Goal: Task Accomplishment & Management: Complete application form

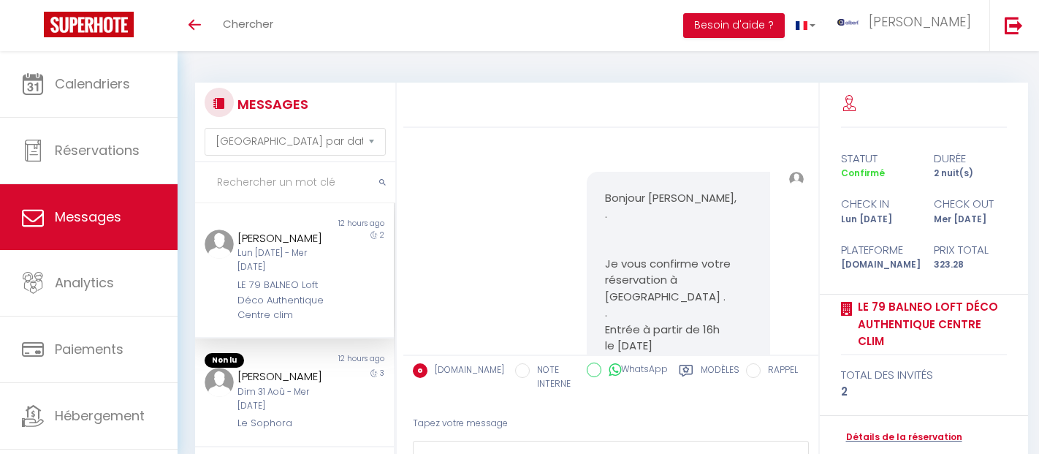
select select "message"
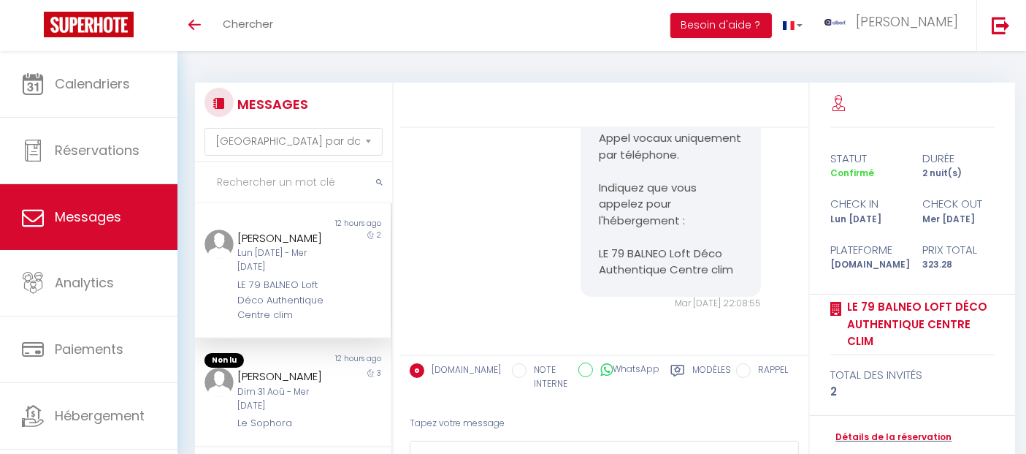
click at [307, 188] on input "text" at bounding box center [293, 182] width 197 height 41
paste input "Schieser"
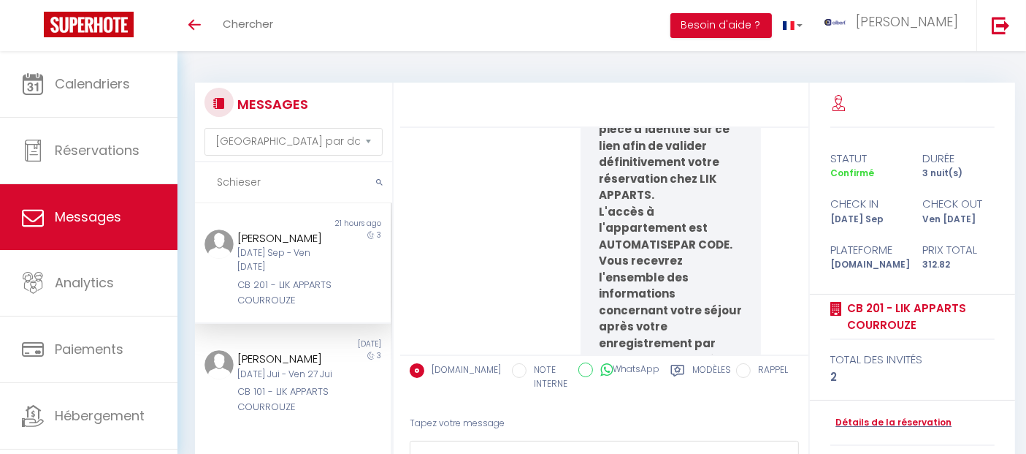
scroll to position [7388, 0]
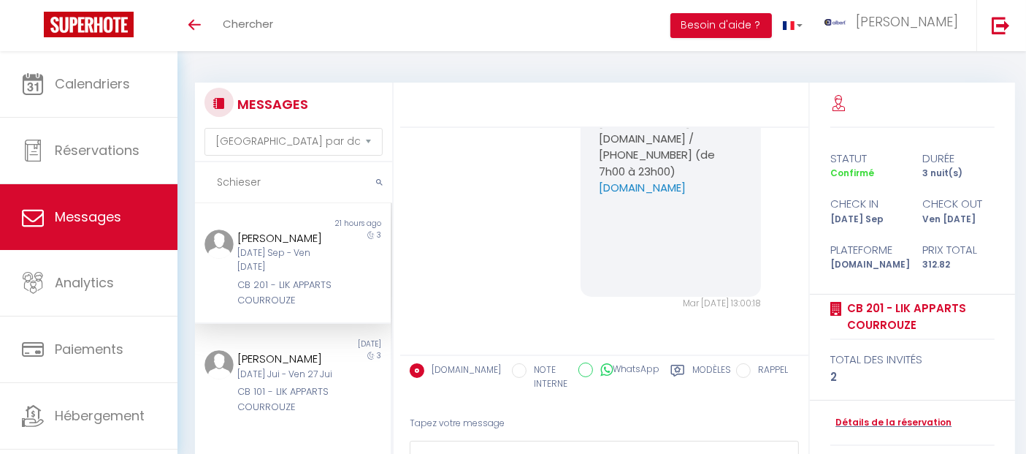
type input "Schieser"
click at [283, 274] on div "Mar 09 Sep - Ven 12 Sep" at bounding box center [284, 260] width 95 height 28
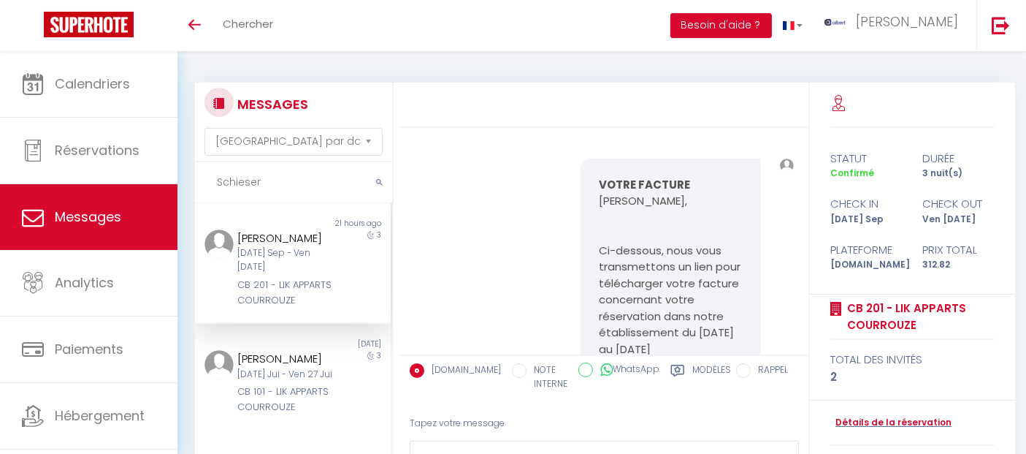
scroll to position [6576, 0]
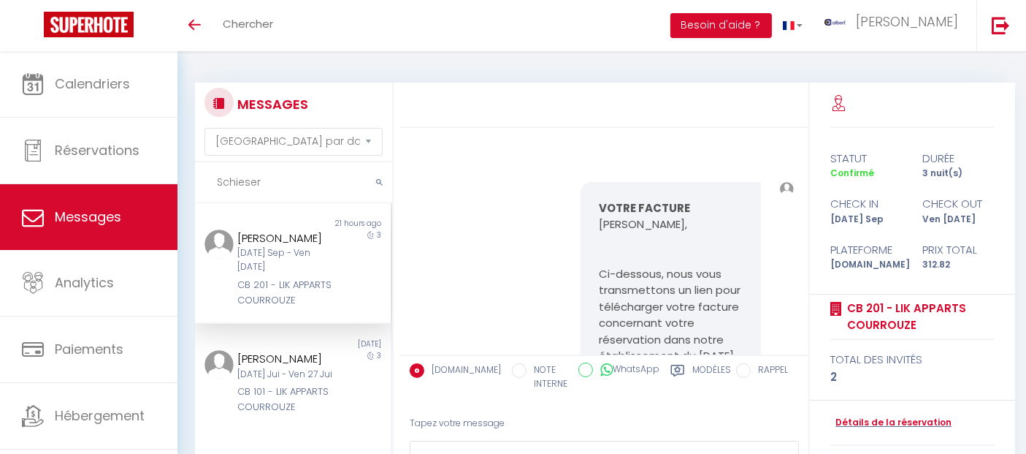
drag, startPoint x: 663, startPoint y: 267, endPoint x: 598, endPoint y: 232, distance: 73.9
click at [599, 91] on pre "LIK APPARTS RENNES : finalisez votre caution et votre enregistrement : https://…" at bounding box center [671, 42] width 144 height 99
click at [701, 91] on pre "LIK APPARTS RENNES : finalisez votre caution et votre enregistrement : https://…" at bounding box center [671, 42] width 144 height 99
drag, startPoint x: 665, startPoint y: 264, endPoint x: 588, endPoint y: 228, distance: 85.6
click at [588, 110] on div "LIK APPARTS RENNES : finalisez votre caution et votre enregistrement : https://…" at bounding box center [671, 41] width 180 height 135
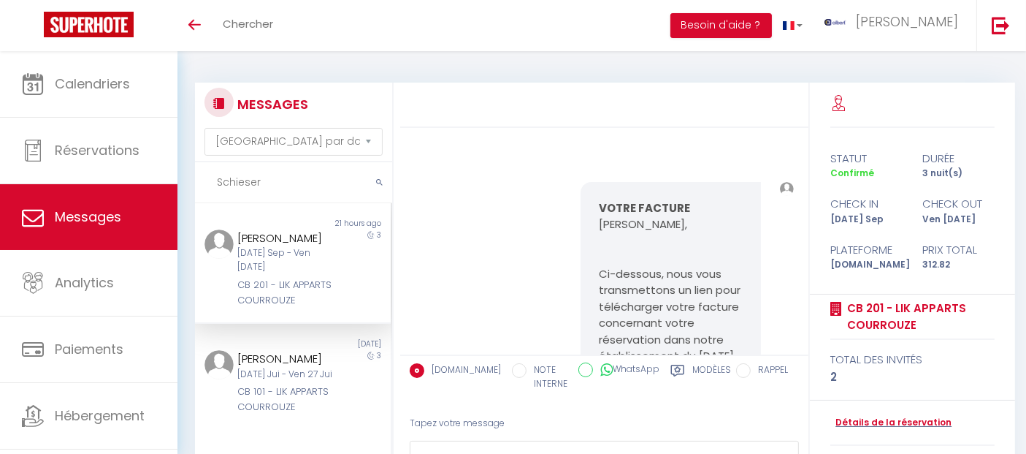
copy link "https://superhote.com/applink/booking/1hGHRbAnQR/checkin"
drag, startPoint x: 305, startPoint y: 338, endPoint x: 227, endPoint y: 295, distance: 89.3
click at [228, 295] on div "Christelle Schieser Mar 09 Sep - Ven 12 Sep CB 201 - LIK APPARTS COURROUZE" at bounding box center [285, 268] width 114 height 78
copy div "CB 201 - LIK APPARTS COURROUZE"
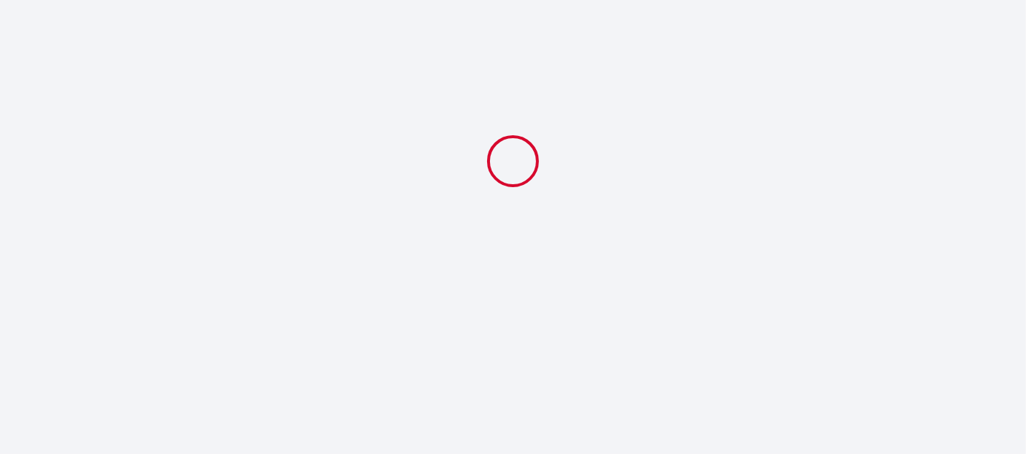
select select "16:00"
select select "08:30"
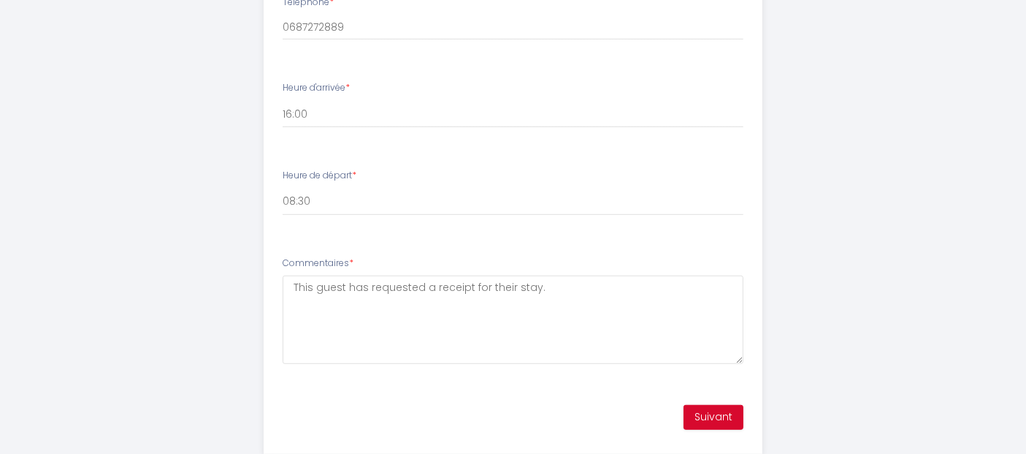
scroll to position [771, 0]
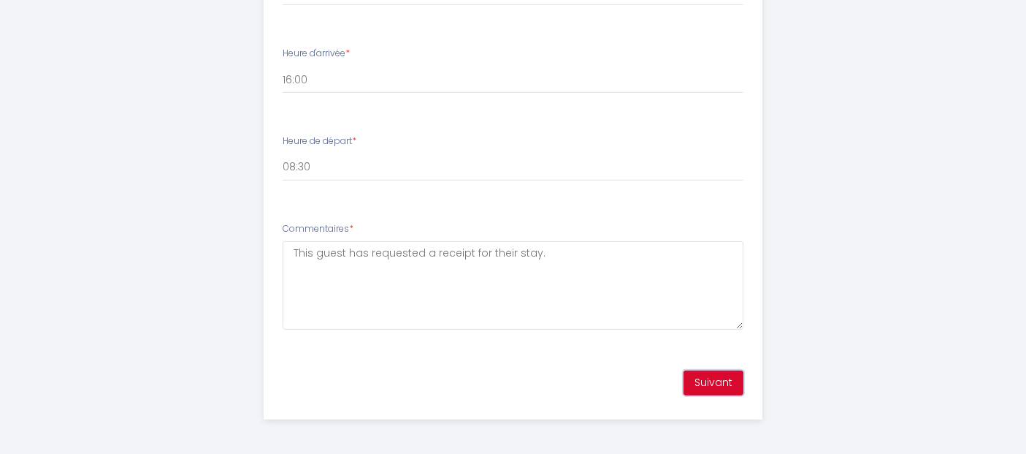
click at [704, 375] on button "Suivant" at bounding box center [714, 382] width 60 height 25
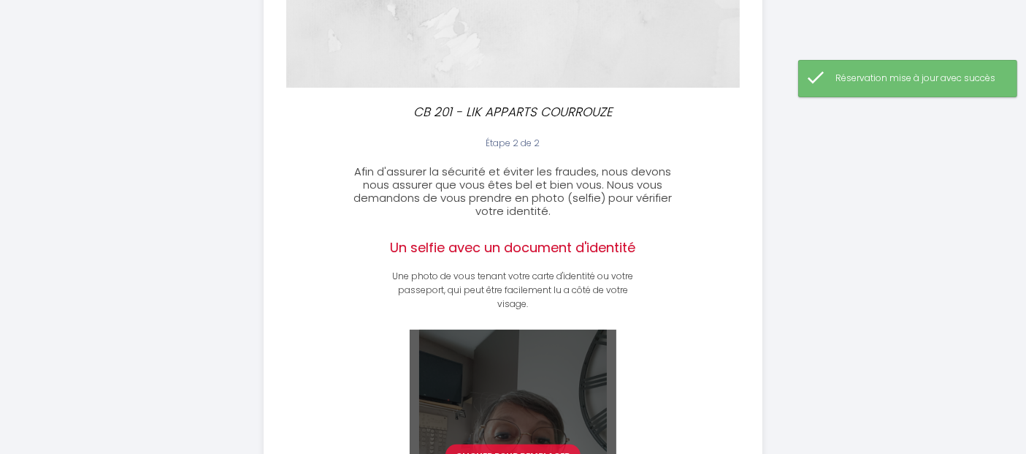
scroll to position [497, 0]
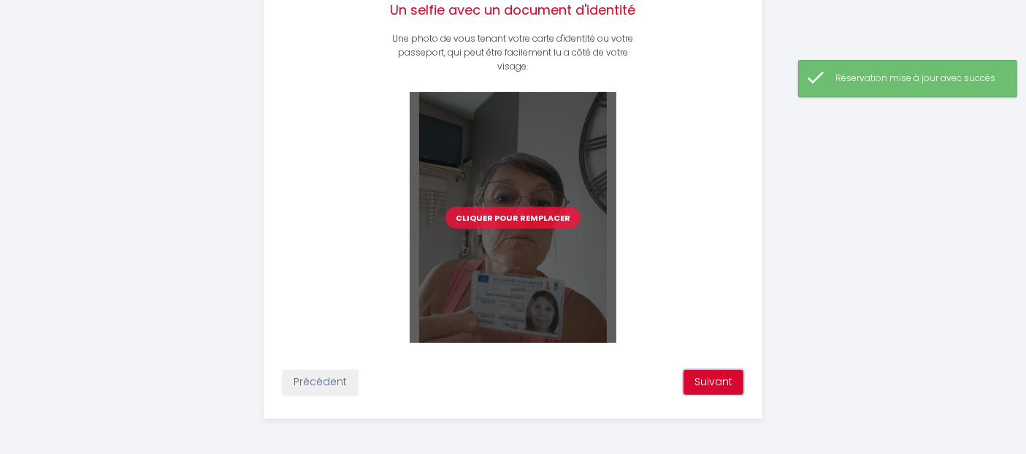
click at [704, 375] on button "Suivant" at bounding box center [714, 382] width 60 height 25
